Goal: Task Accomplishment & Management: Complete application form

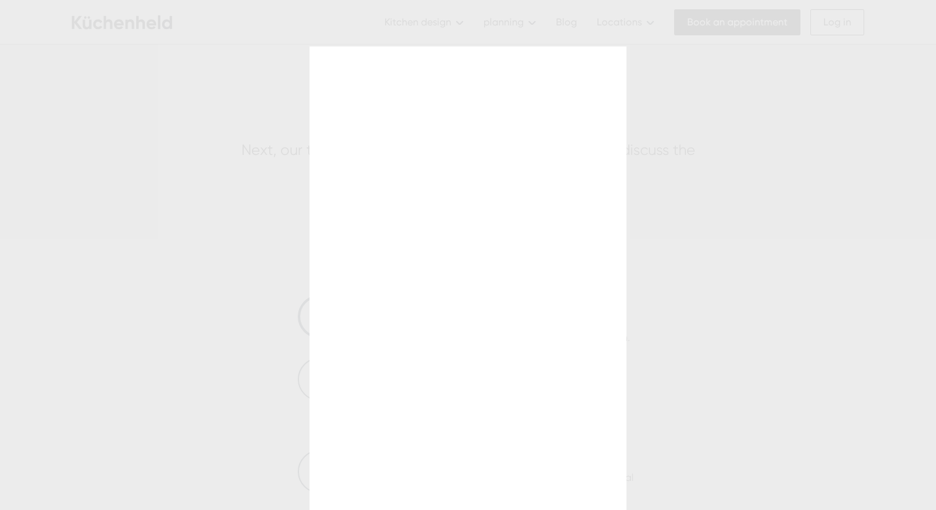
click at [795, 82] on div at bounding box center [468, 255] width 936 height 510
